Goal: Task Accomplishment & Management: Manage account settings

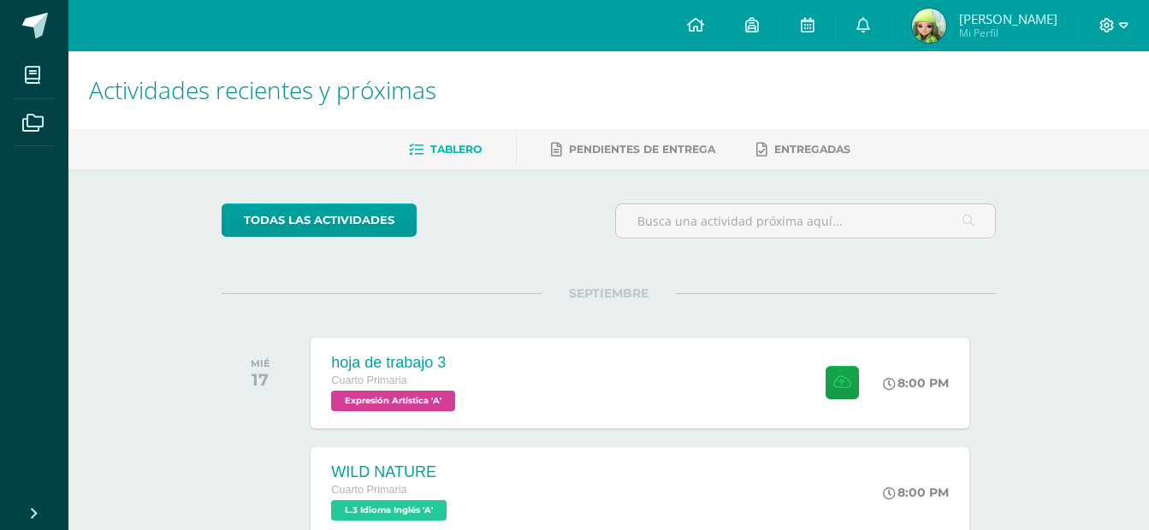
click at [1116, 19] on span at bounding box center [1113, 25] width 29 height 19
click at [1074, 121] on span "Cerrar sesión" at bounding box center [1070, 117] width 77 height 16
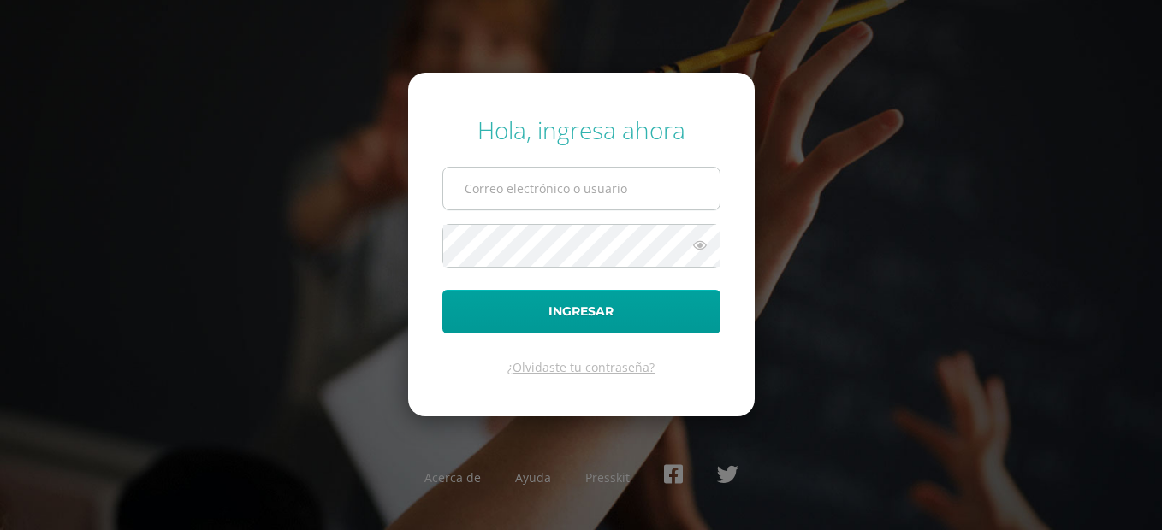
type input "[EMAIL_ADDRESS][DOMAIN_NAME]"
click at [675, 186] on input "[EMAIL_ADDRESS][DOMAIN_NAME]" at bounding box center [581, 189] width 276 height 42
click at [394, 313] on div "Hola, ingresa ahora [EMAIL_ADDRESS][DOMAIN_NAME] Ingresar ¿Olvidaste tu contras…" at bounding box center [581, 265] width 1104 height 330
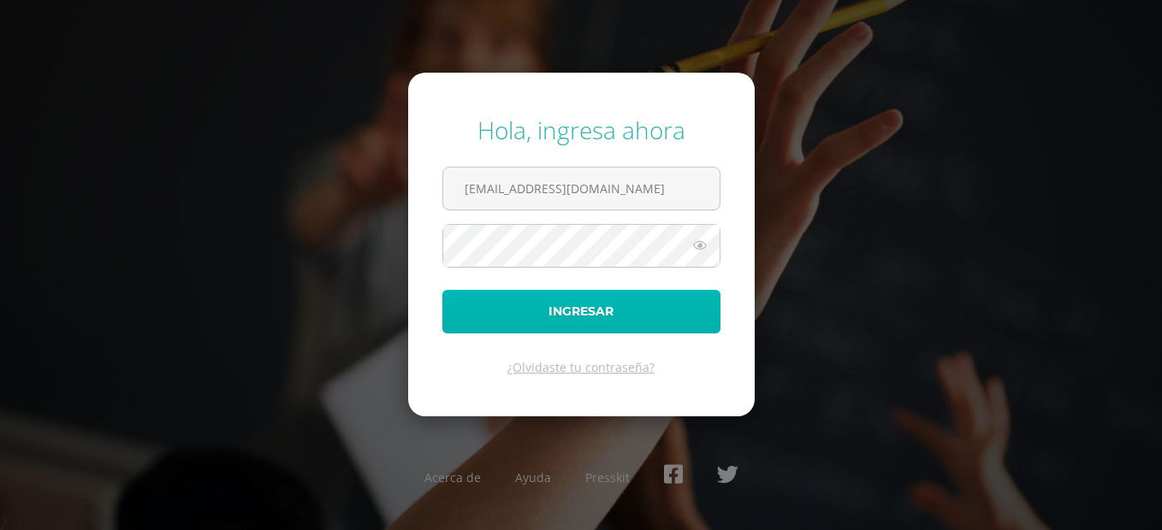
click at [522, 318] on button "Ingresar" at bounding box center [581, 312] width 278 height 44
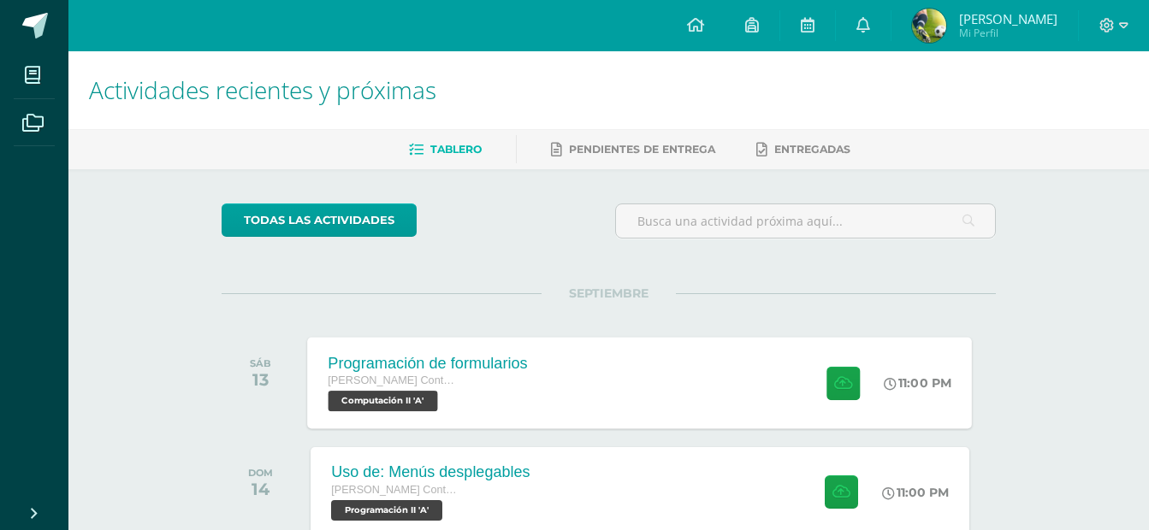
click at [542, 407] on div "Programación de formularios Quinto Perito Contador con Orientación en Computaci…" at bounding box center [428, 383] width 241 height 92
